Goal: Task Accomplishment & Management: Manage account settings

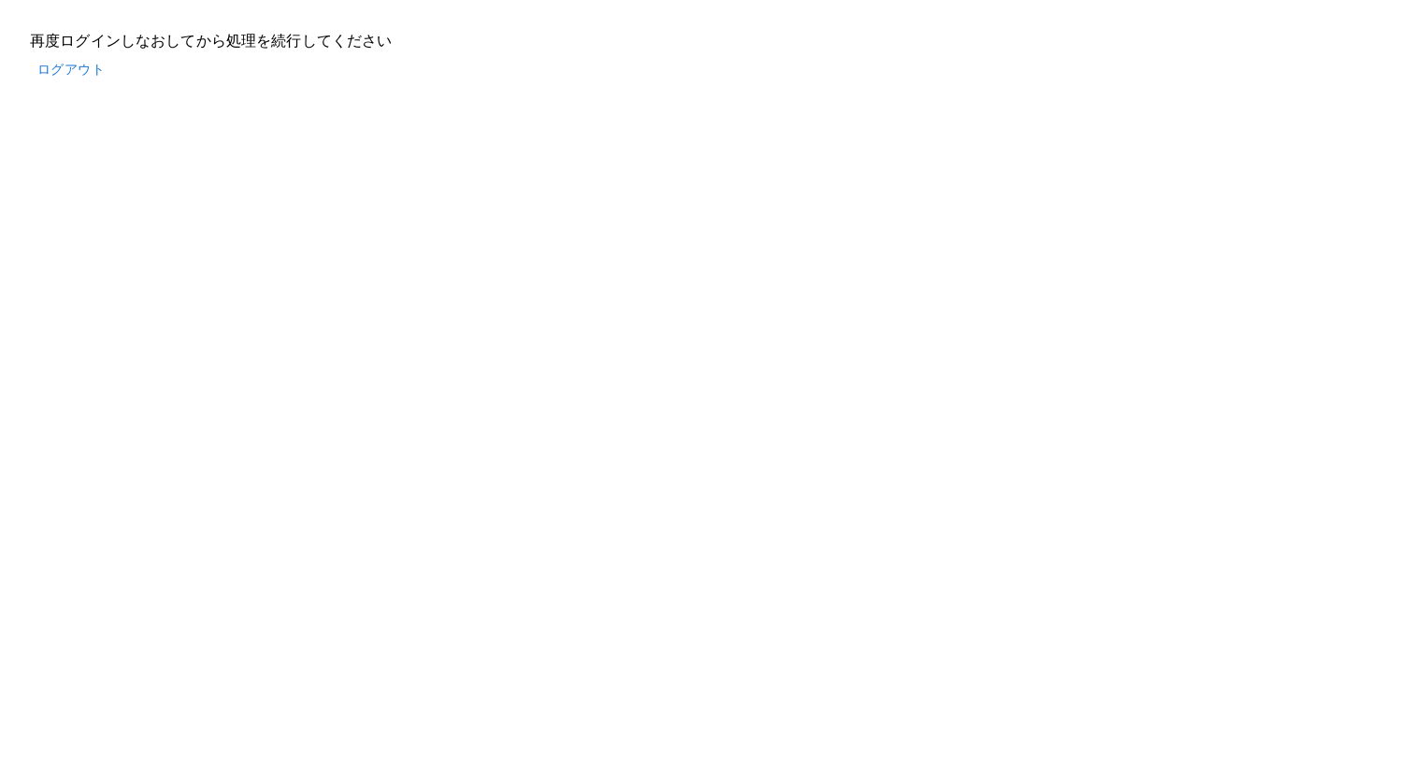
click at [71, 66] on button "ログアウト" at bounding box center [71, 69] width 82 height 35
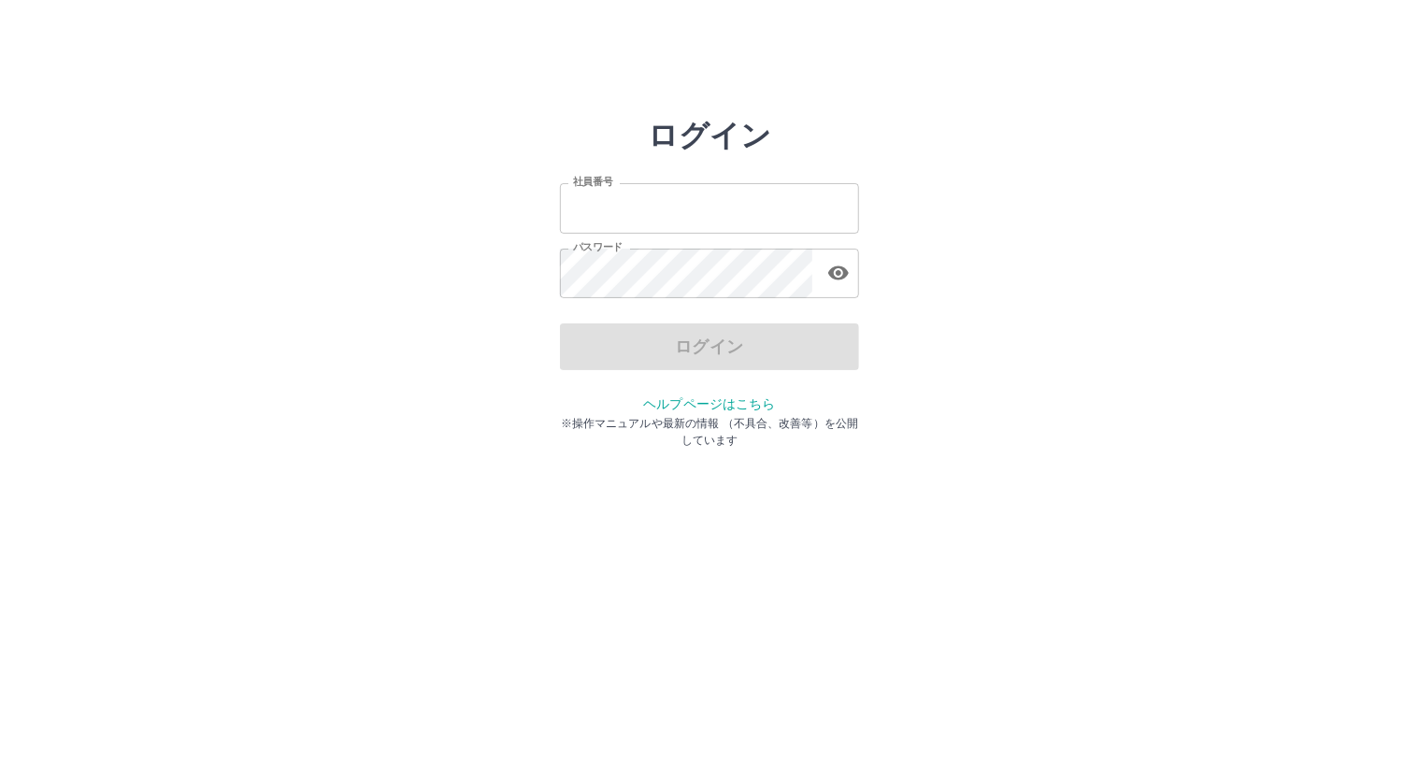
type input "*******"
drag, startPoint x: 796, startPoint y: 338, endPoint x: 435, endPoint y: 182, distance: 394.0
click at [796, 339] on div "ログイン" at bounding box center [709, 346] width 299 height 47
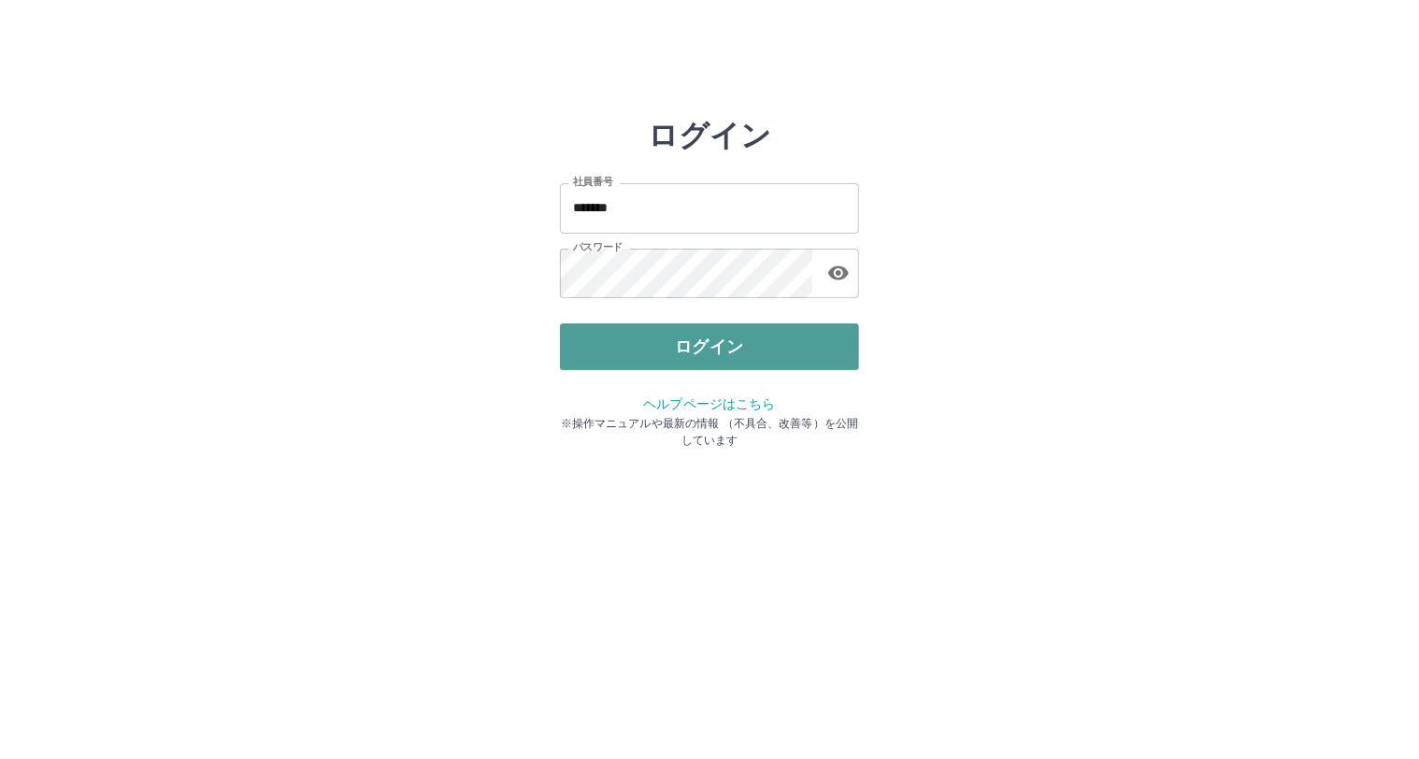
click at [733, 347] on button "ログイン" at bounding box center [709, 346] width 299 height 47
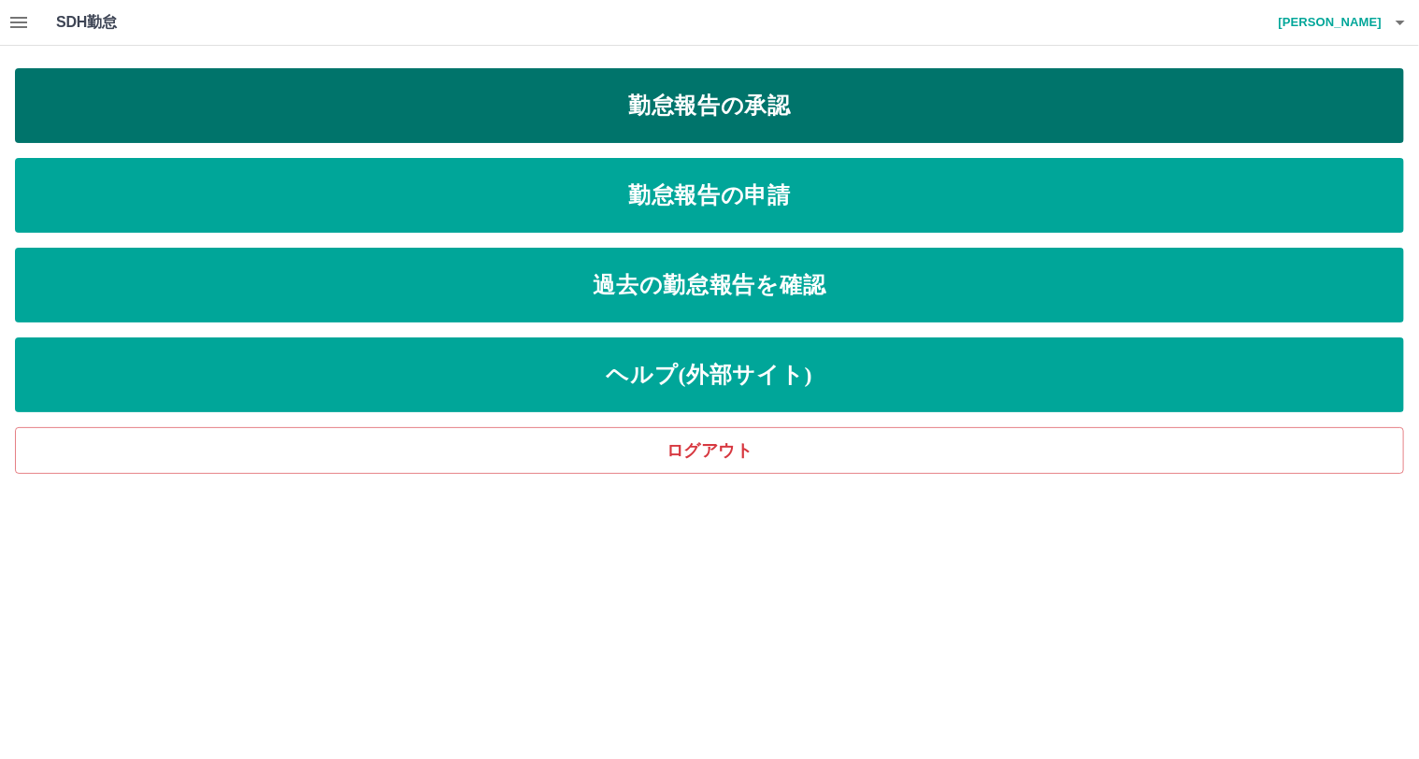
click at [841, 118] on link "勤怠報告の承認" at bounding box center [709, 105] width 1389 height 75
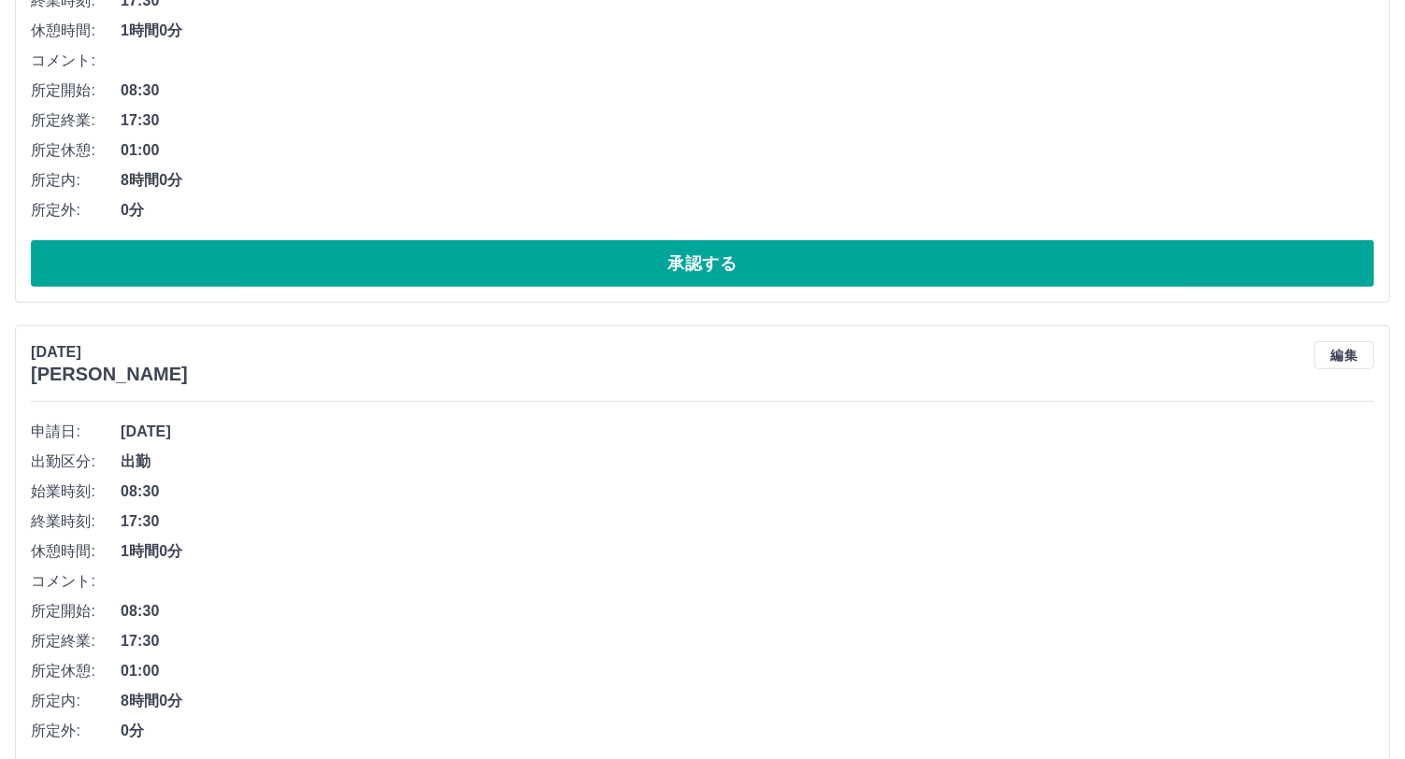
scroll to position [1021, 0]
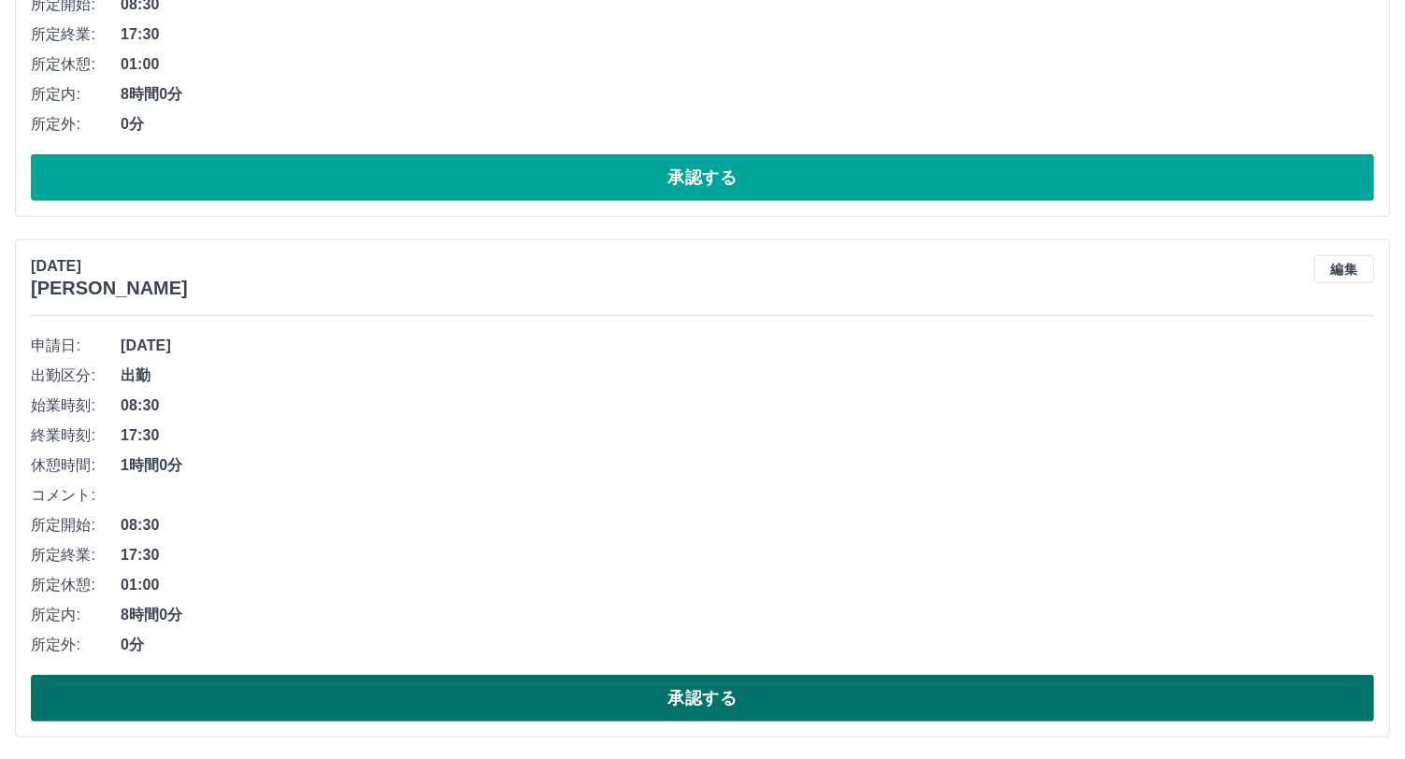
click at [939, 691] on button "承認する" at bounding box center [702, 698] width 1343 height 47
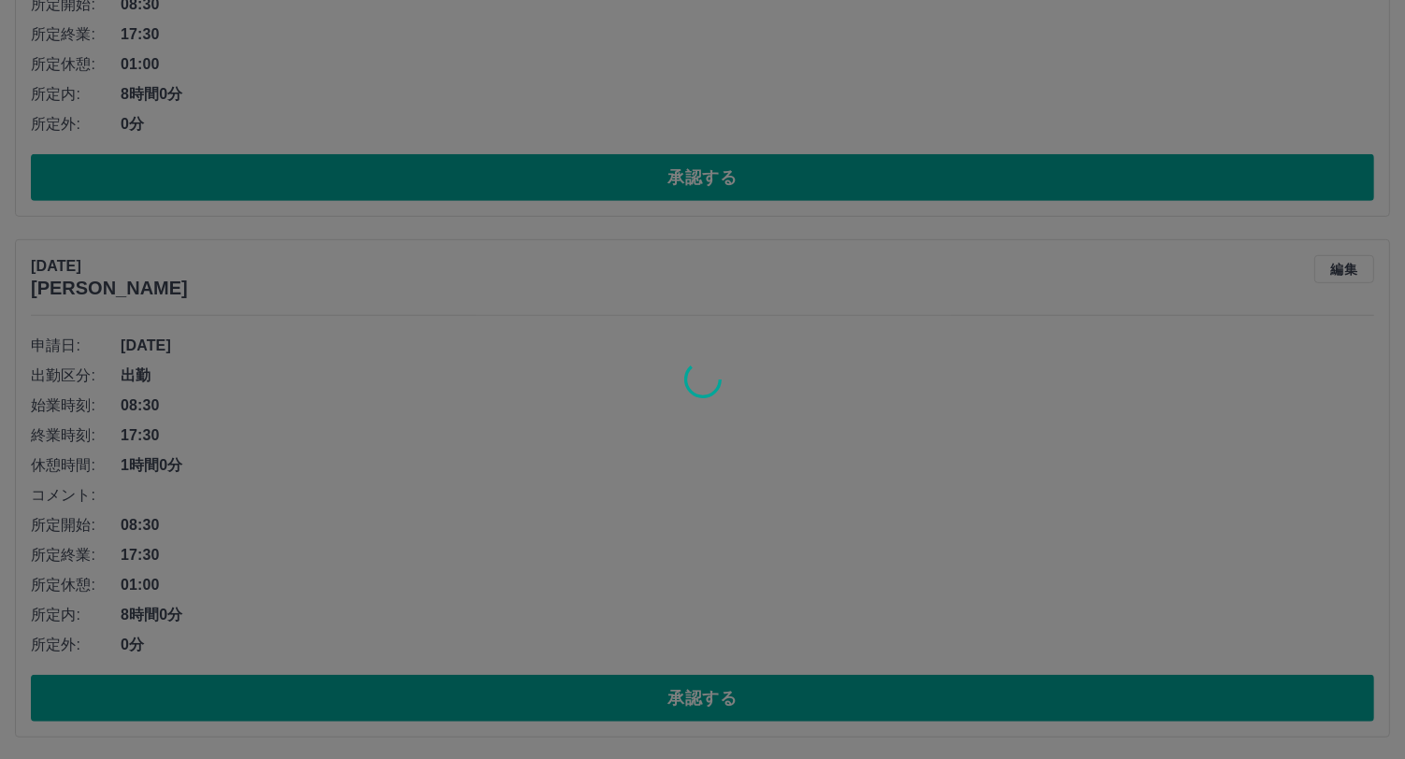
scroll to position [501, 0]
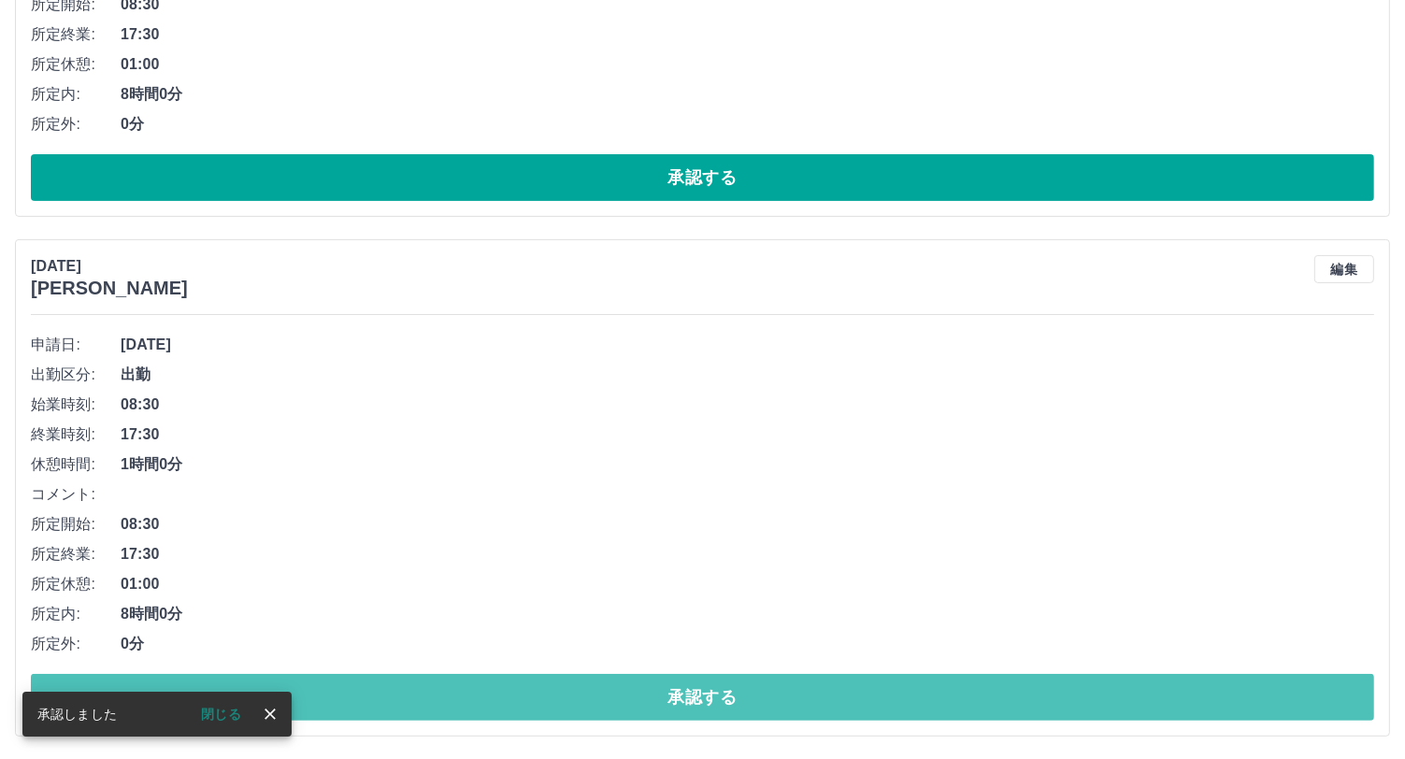
click at [940, 690] on button "承認する" at bounding box center [702, 697] width 1343 height 47
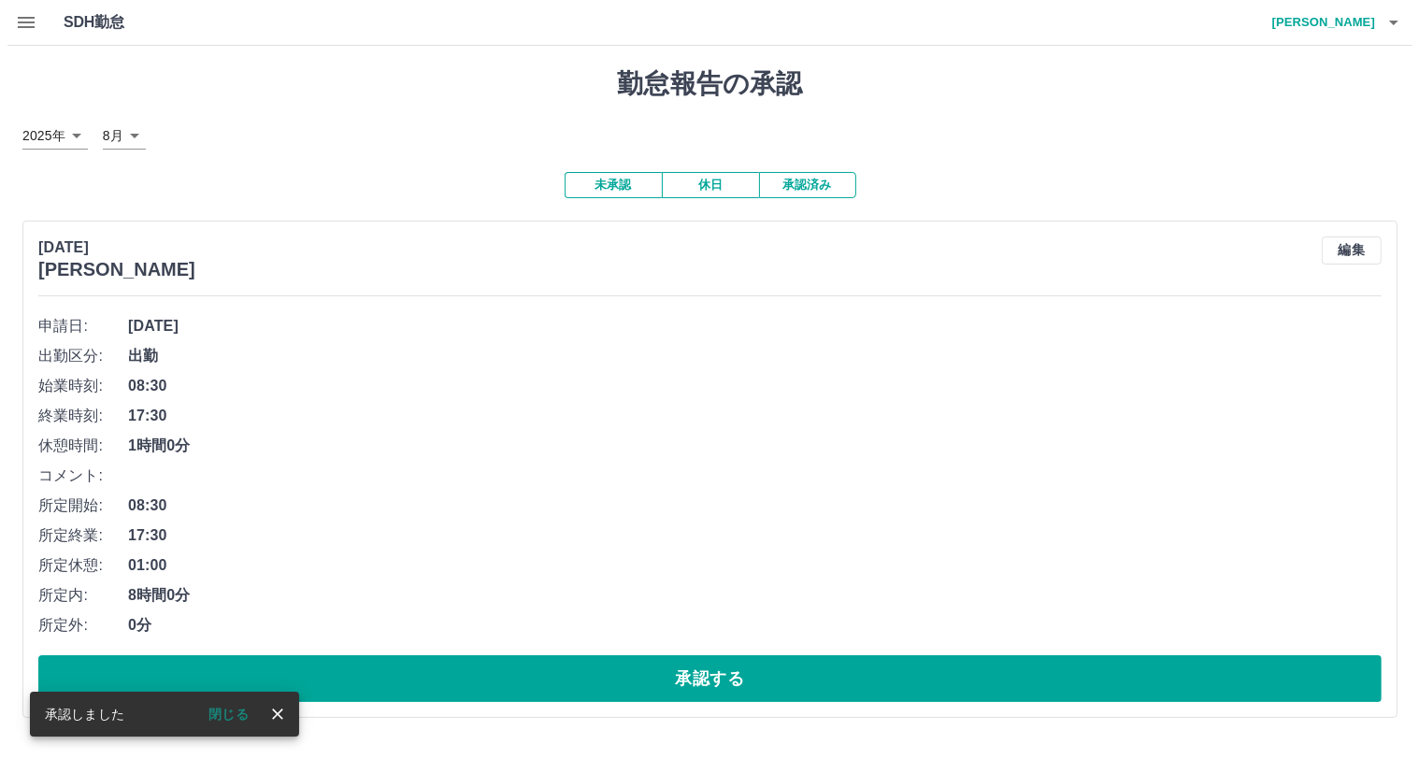
scroll to position [0, 0]
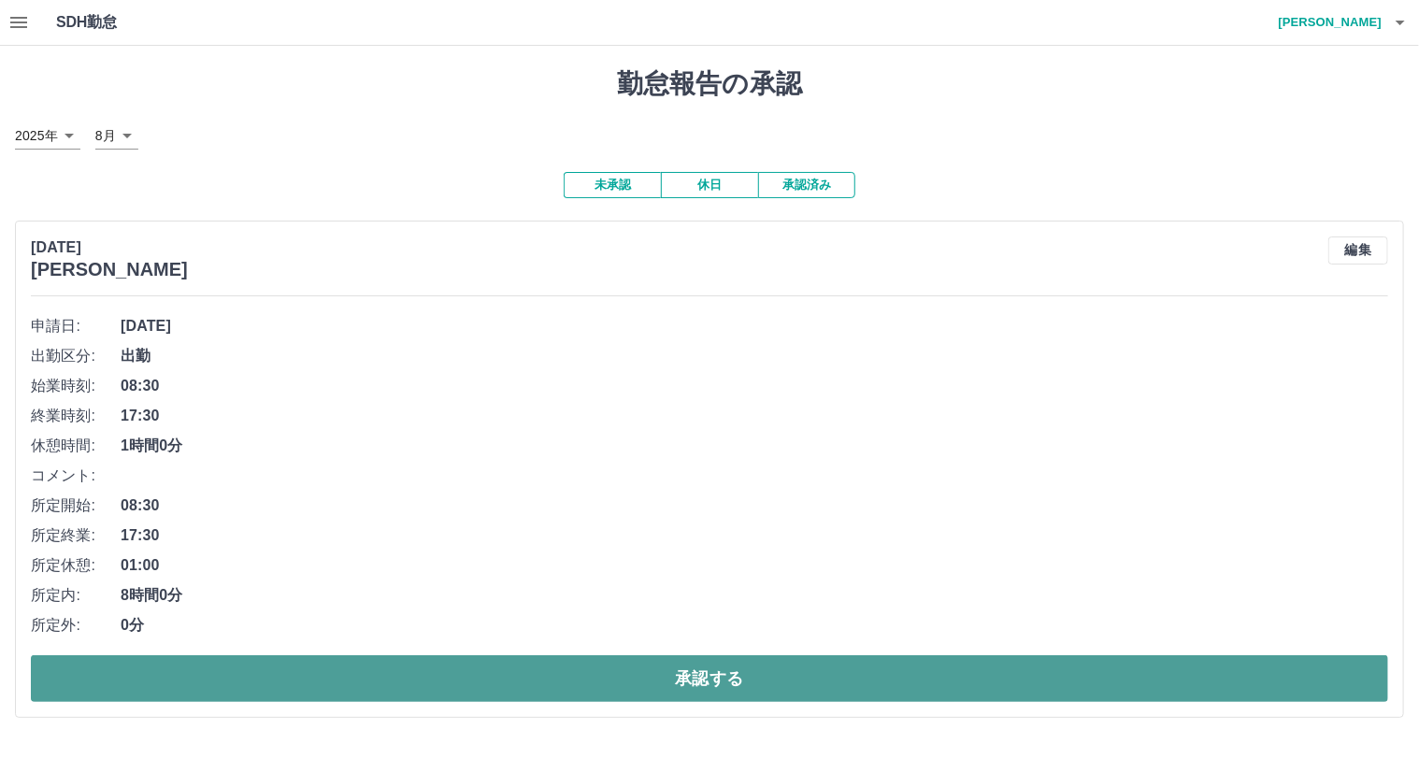
click at [910, 680] on button "承認する" at bounding box center [709, 678] width 1357 height 47
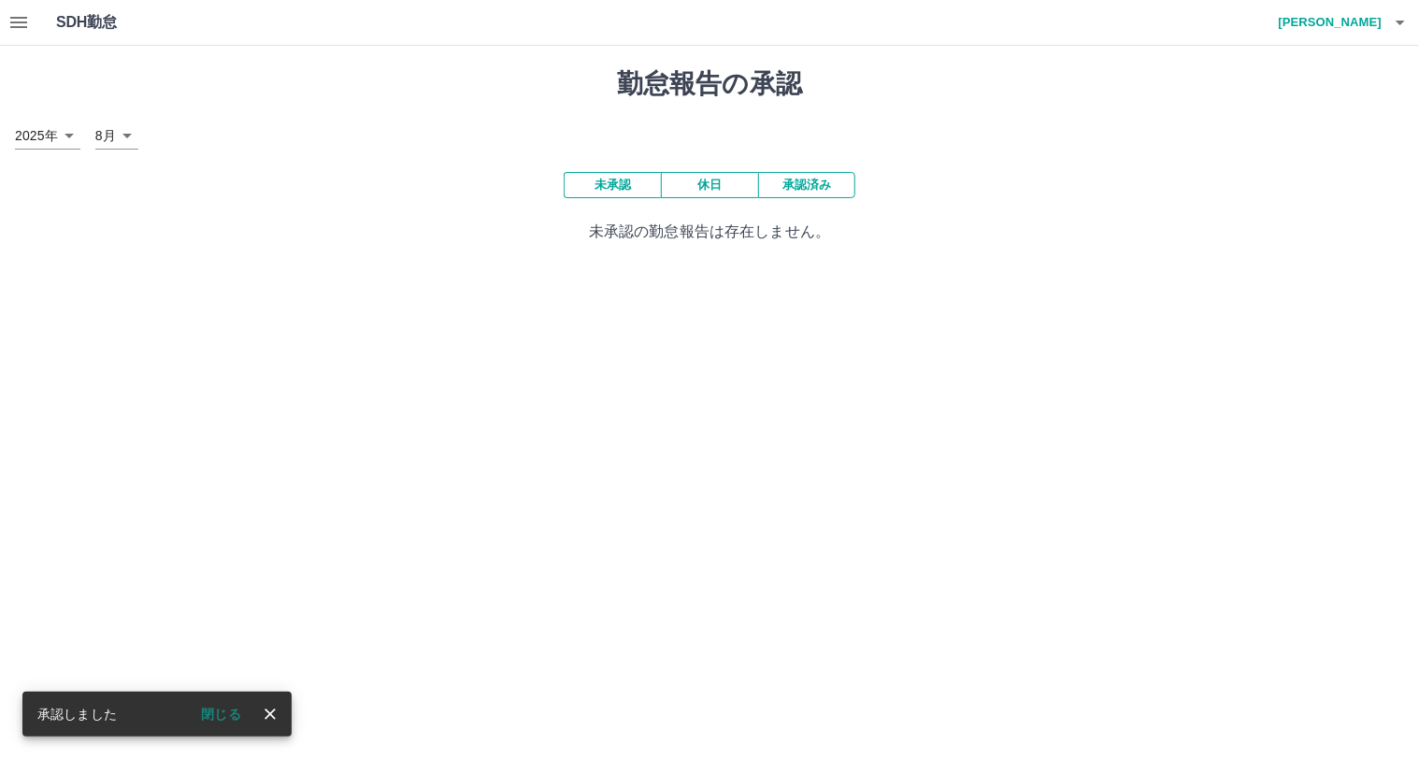
drag, startPoint x: 267, startPoint y: 715, endPoint x: 798, endPoint y: 571, distance: 550.1
click at [269, 714] on icon "close" at bounding box center [270, 714] width 19 height 19
